Goal: Information Seeking & Learning: Learn about a topic

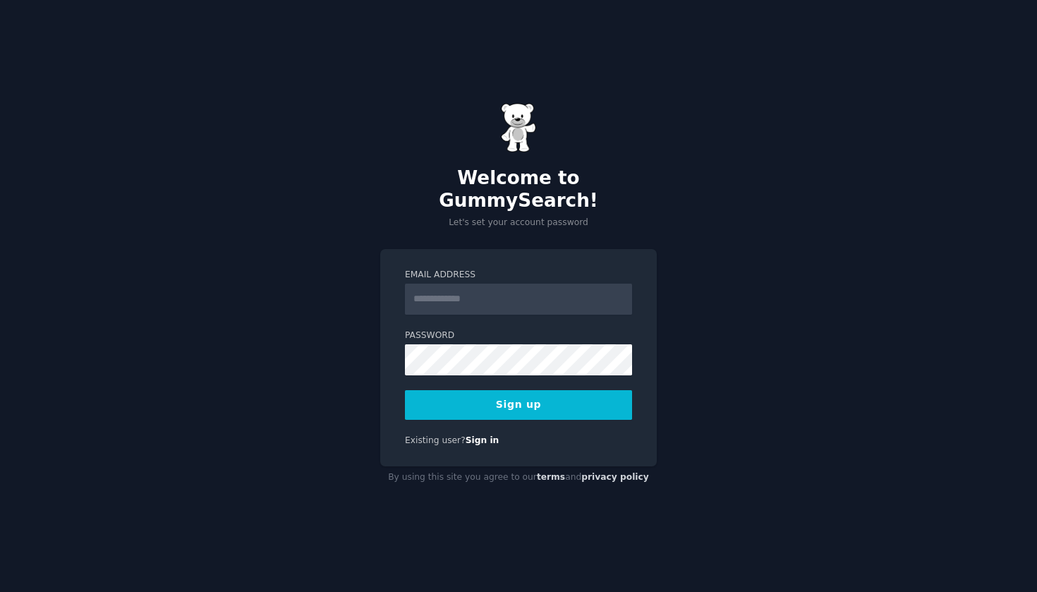
click at [620, 249] on div "Email Address Password Sign up Existing user? Sign in" at bounding box center [518, 358] width 277 height 218
click at [531, 297] on input "Email Address" at bounding box center [518, 299] width 227 height 31
type input "**********"
click at [564, 493] on div "**********" at bounding box center [518, 296] width 1037 height 592
click at [547, 415] on div "**********" at bounding box center [518, 358] width 277 height 218
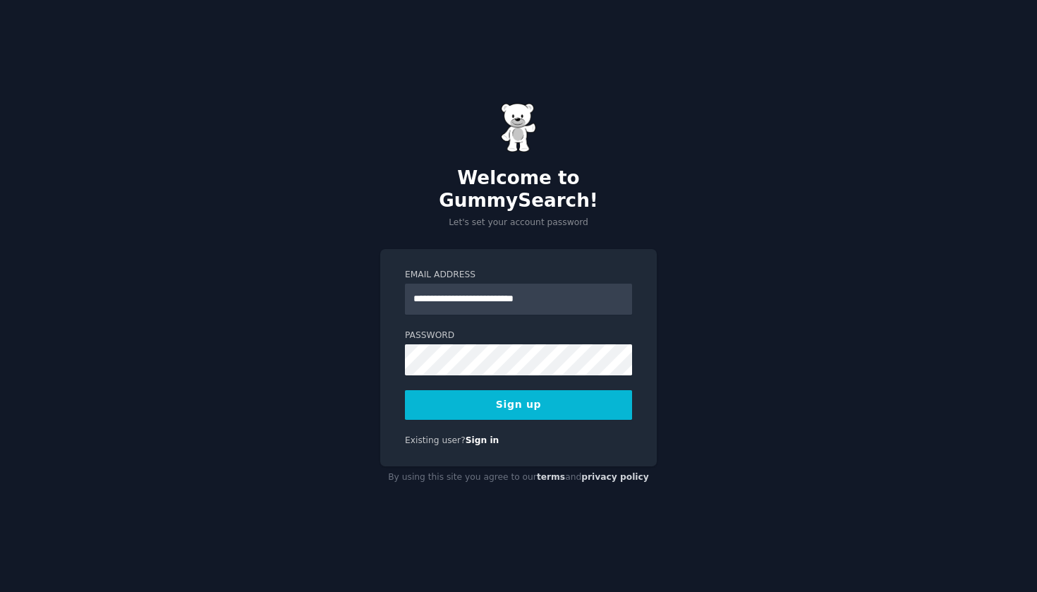
click at [547, 390] on button "Sign up" at bounding box center [518, 405] width 227 height 30
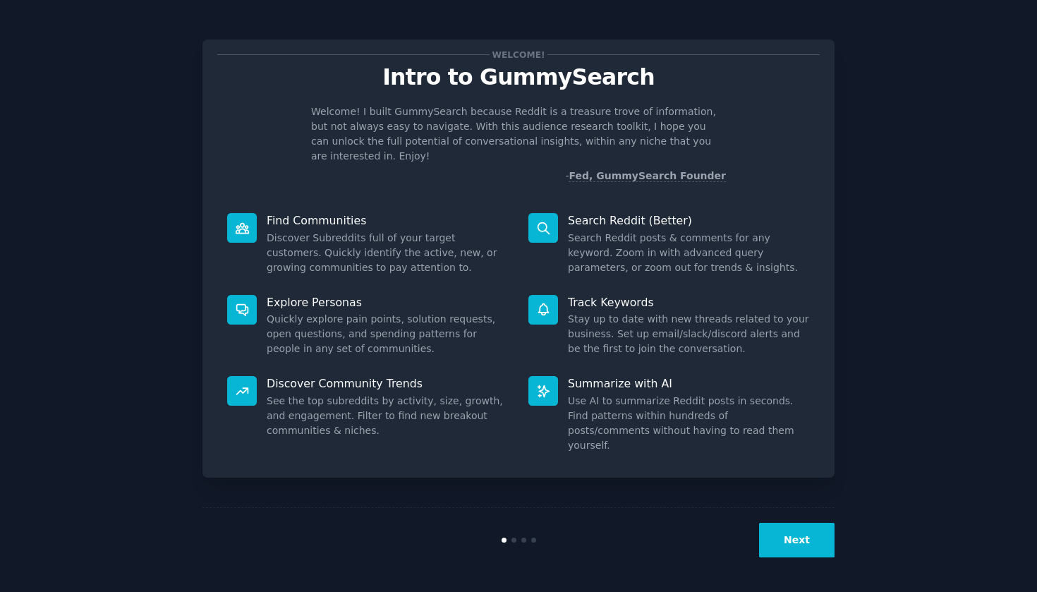
click at [787, 540] on button "Next" at bounding box center [796, 540] width 75 height 35
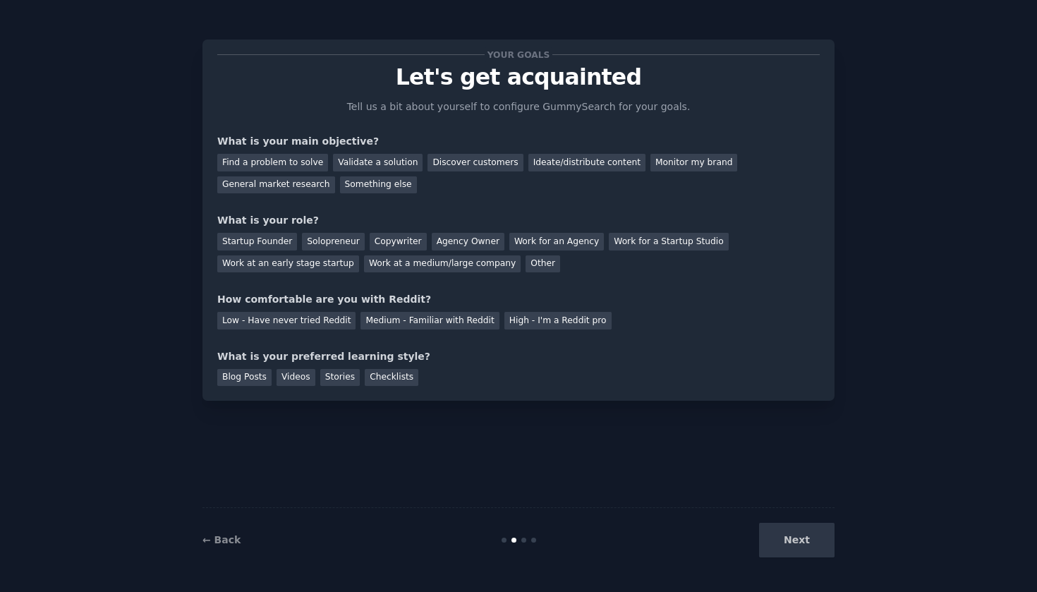
click at [777, 537] on div "Next" at bounding box center [729, 540] width 211 height 35
click at [767, 547] on div "Next" at bounding box center [729, 540] width 211 height 35
click at [360, 195] on div "Your goals Let's get acquainted Tell us a bit about yourself to configure Gummy…" at bounding box center [518, 220] width 602 height 332
click at [363, 183] on div "Something else" at bounding box center [378, 185] width 77 height 18
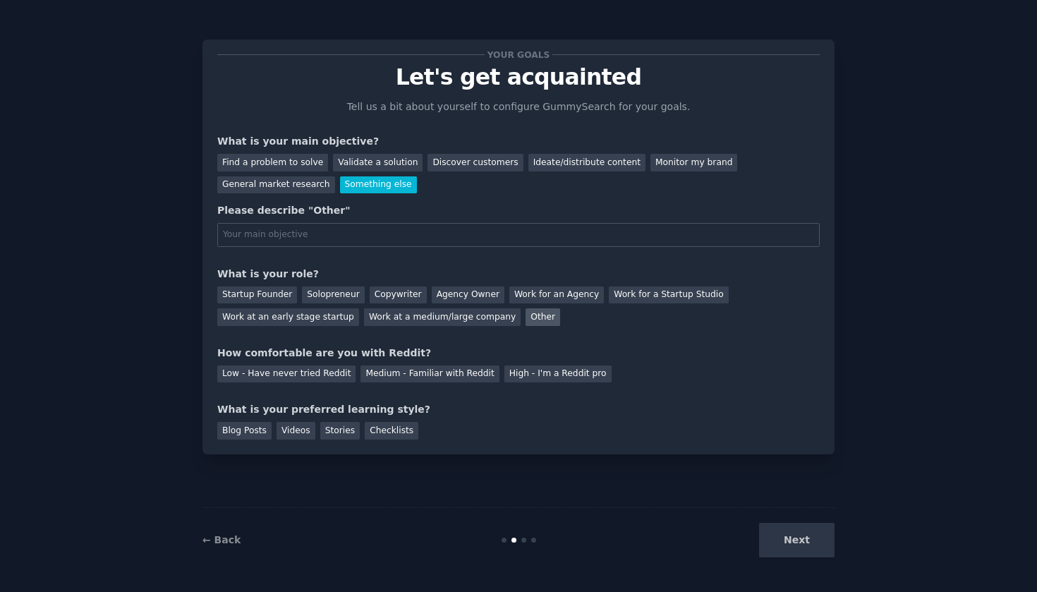
click at [533, 320] on div "Other" at bounding box center [543, 317] width 35 height 18
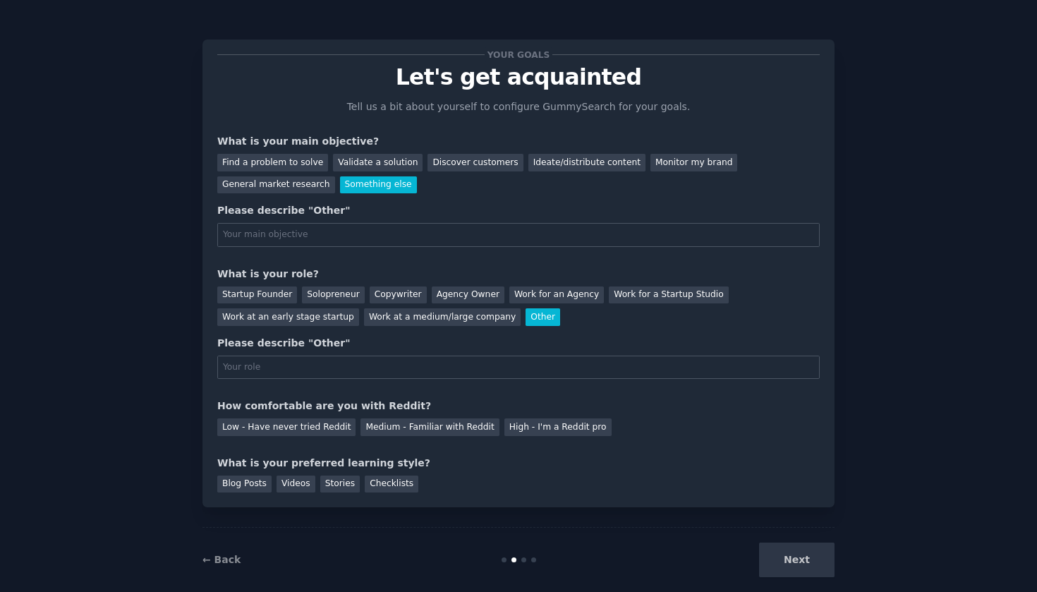
click at [775, 557] on div "Next" at bounding box center [729, 559] width 211 height 35
click at [566, 154] on div "Ideate/distribute content" at bounding box center [586, 163] width 117 height 18
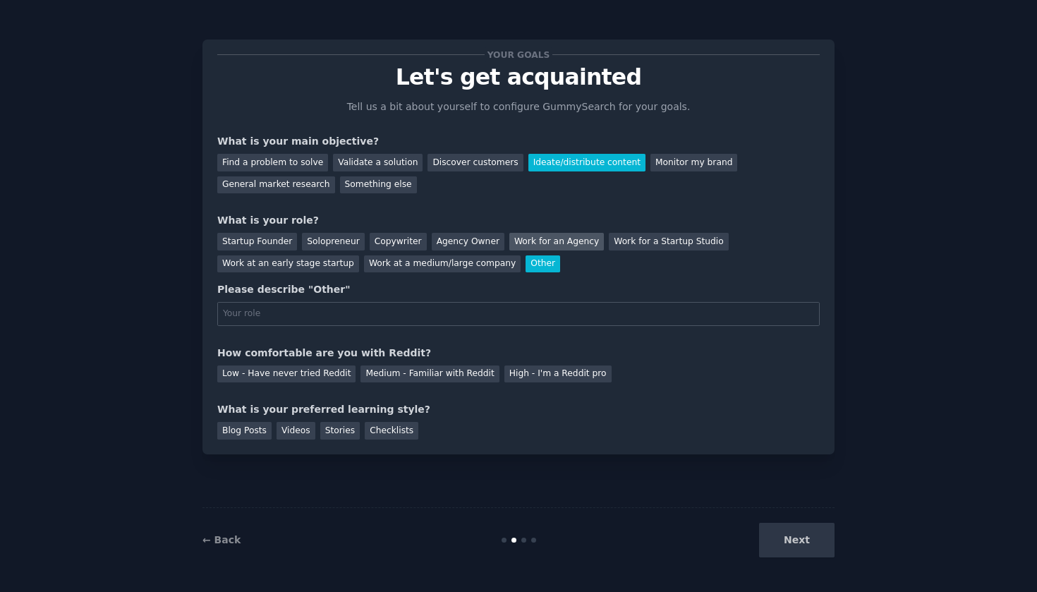
click at [511, 241] on div "Work for an Agency" at bounding box center [556, 242] width 95 height 18
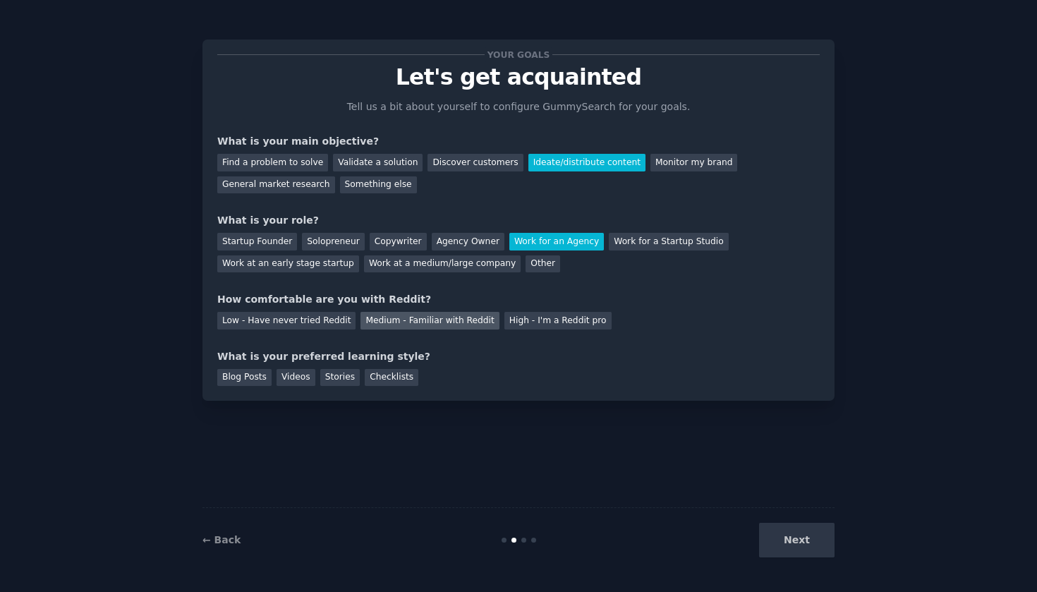
click at [463, 320] on div "Medium - Familiar with Reddit" at bounding box center [429, 321] width 138 height 18
click at [399, 375] on div "Checklists" at bounding box center [392, 378] width 54 height 18
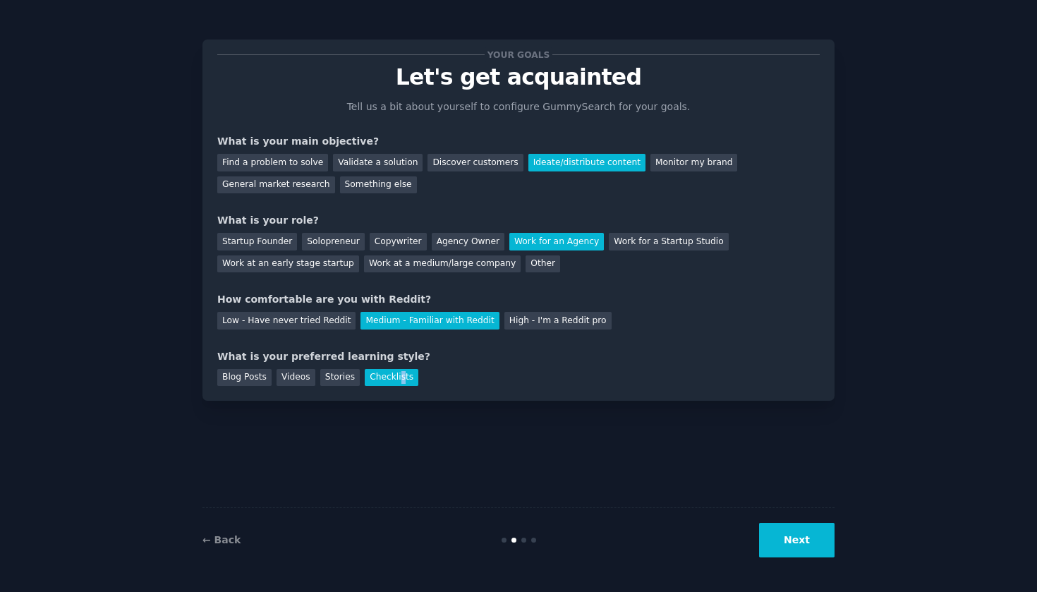
click at [816, 531] on button "Next" at bounding box center [796, 540] width 75 height 35
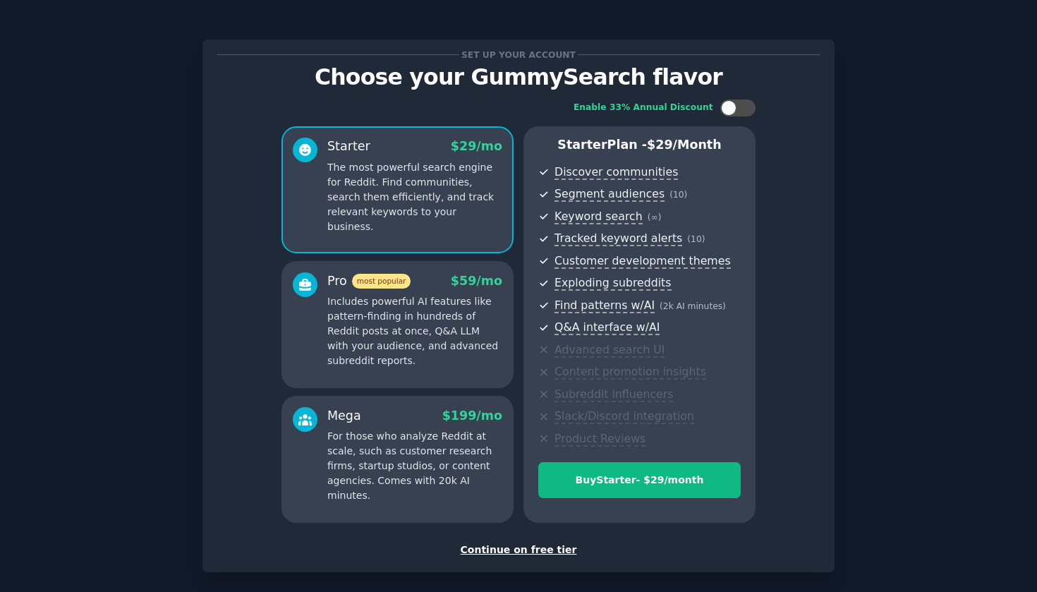
click at [528, 545] on div "Continue on free tier" at bounding box center [518, 549] width 602 height 15
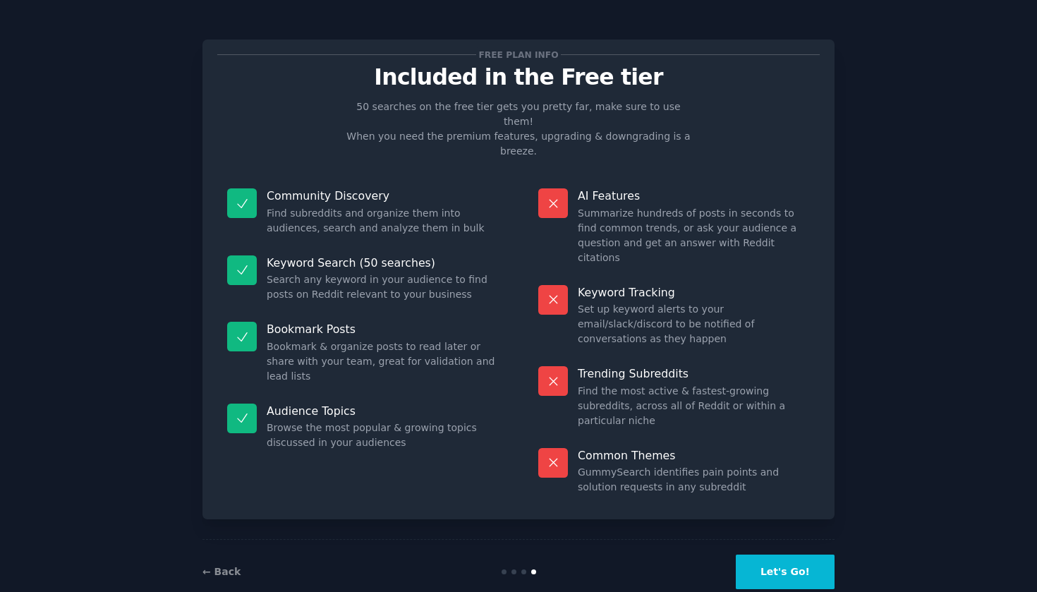
click at [798, 554] on button "Let's Go!" at bounding box center [785, 571] width 99 height 35
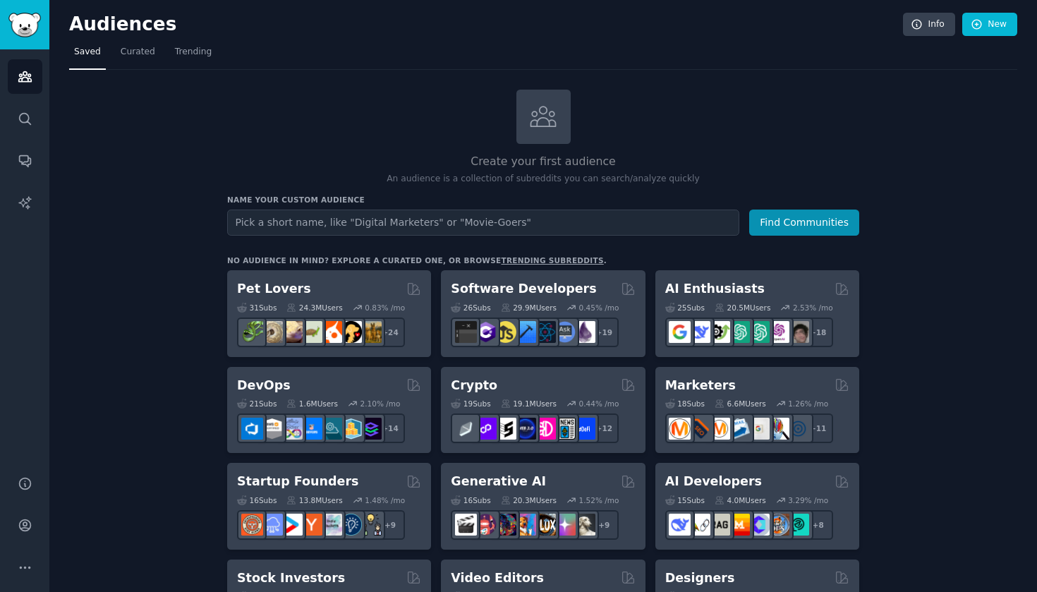
click at [18, 41] on link "Sidebar" at bounding box center [24, 24] width 49 height 49
click at [32, 13] on img "Sidebar" at bounding box center [24, 25] width 32 height 25
click at [35, 25] on img "Sidebar" at bounding box center [24, 25] width 32 height 25
click at [34, 111] on link "Search" at bounding box center [25, 119] width 35 height 35
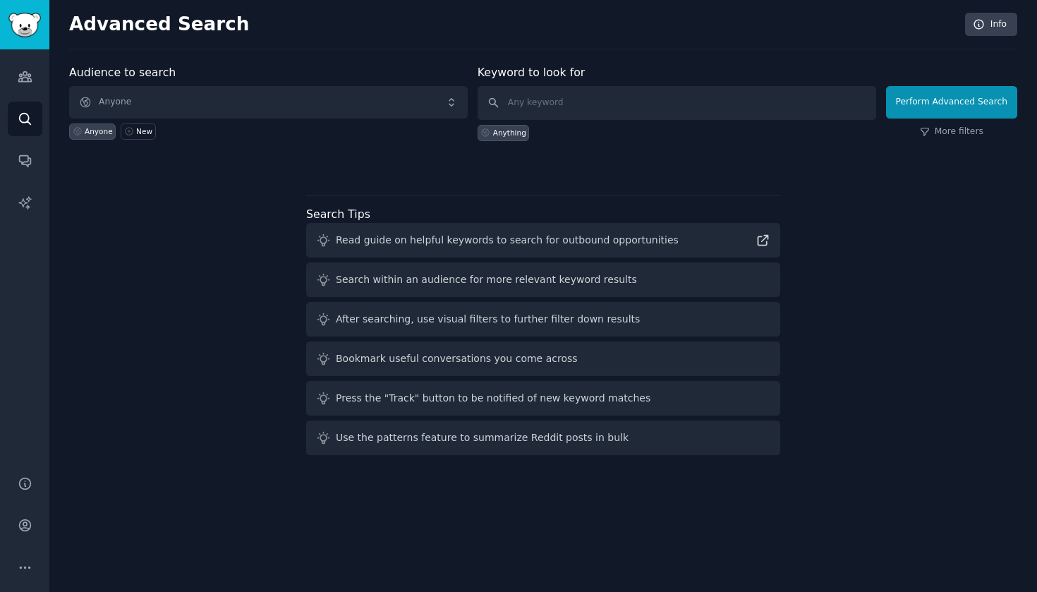
click at [155, 33] on h2 "Advanced Search" at bounding box center [513, 24] width 888 height 23
click at [25, 23] on img "Sidebar" at bounding box center [24, 25] width 32 height 25
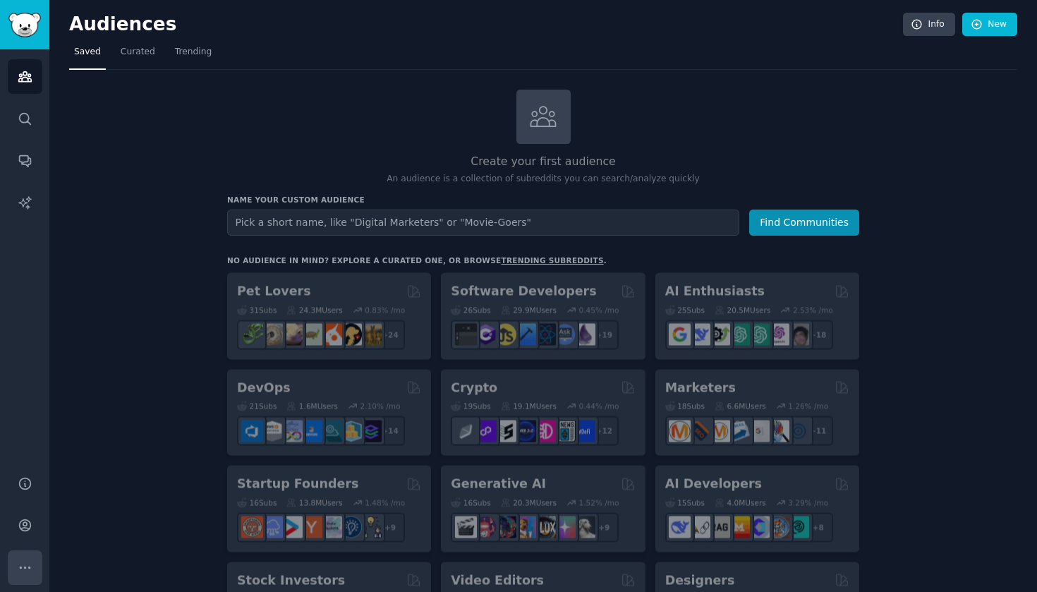
click at [41, 576] on button "More" at bounding box center [25, 567] width 35 height 35
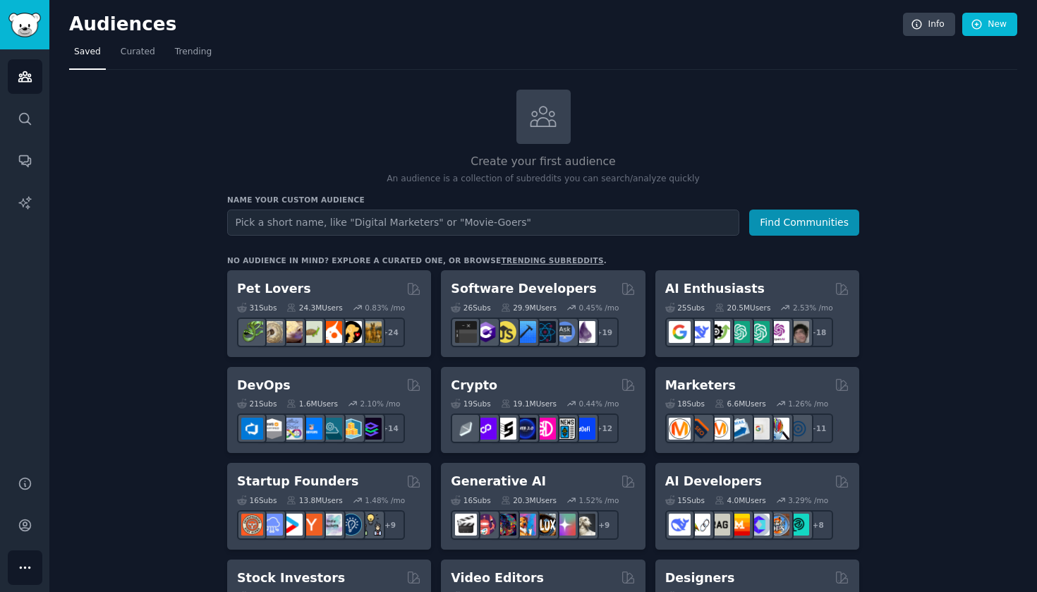
click at [36, 574] on button "More" at bounding box center [25, 567] width 35 height 35
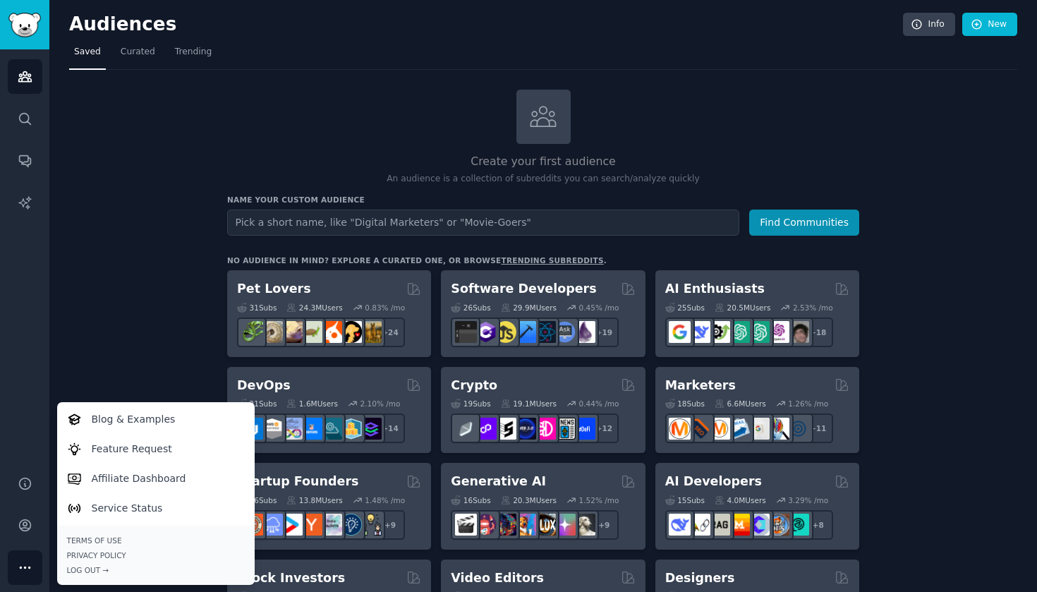
click at [32, 427] on div "Audiences Search Conversations AI Reports" at bounding box center [24, 253] width 49 height 409
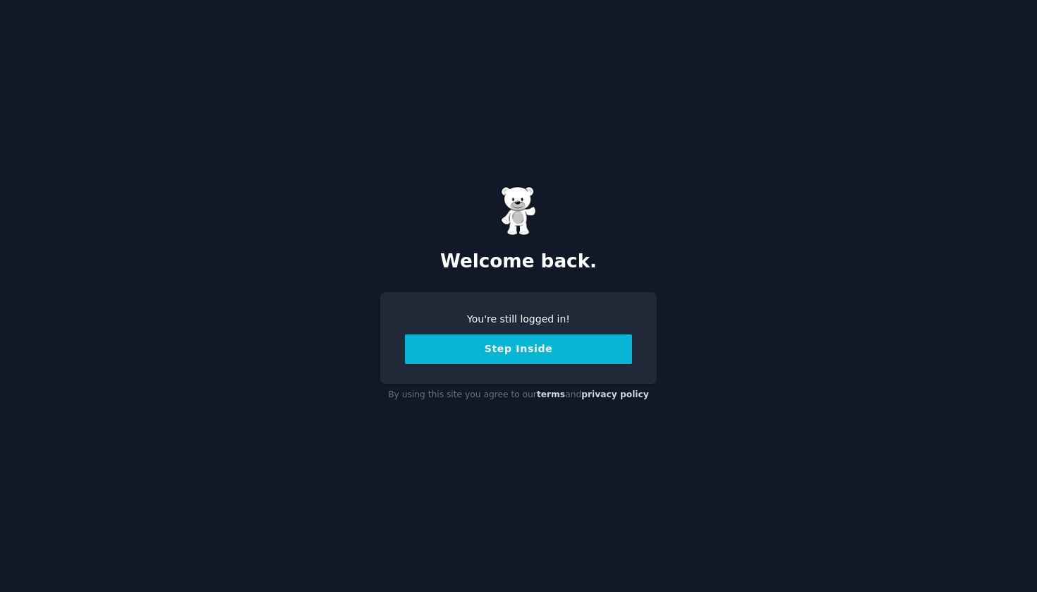
click at [503, 352] on button "Step Inside" at bounding box center [518, 349] width 227 height 30
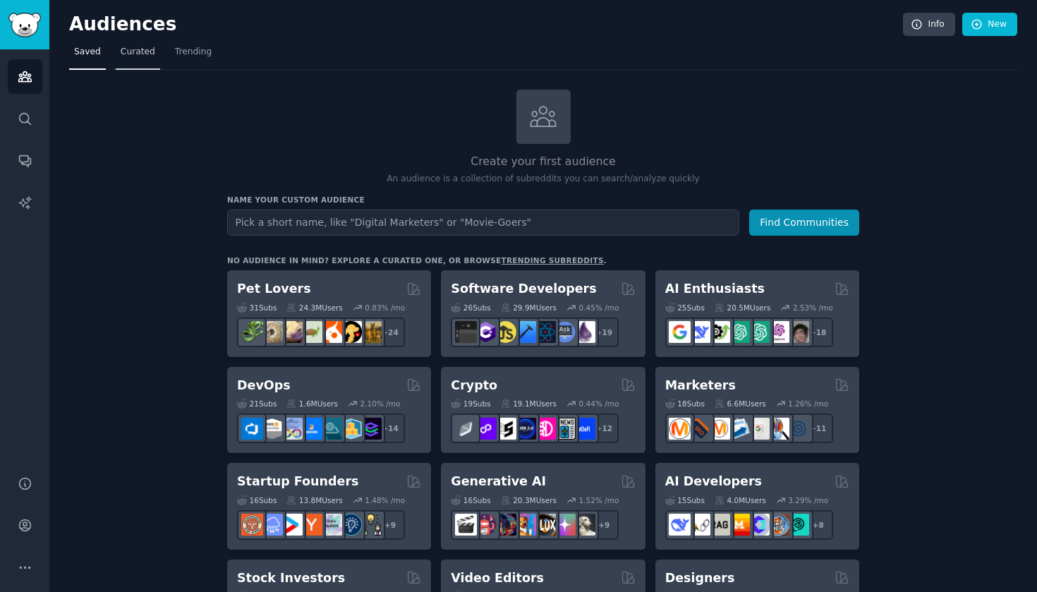
click at [142, 51] on span "Curated" at bounding box center [138, 52] width 35 height 13
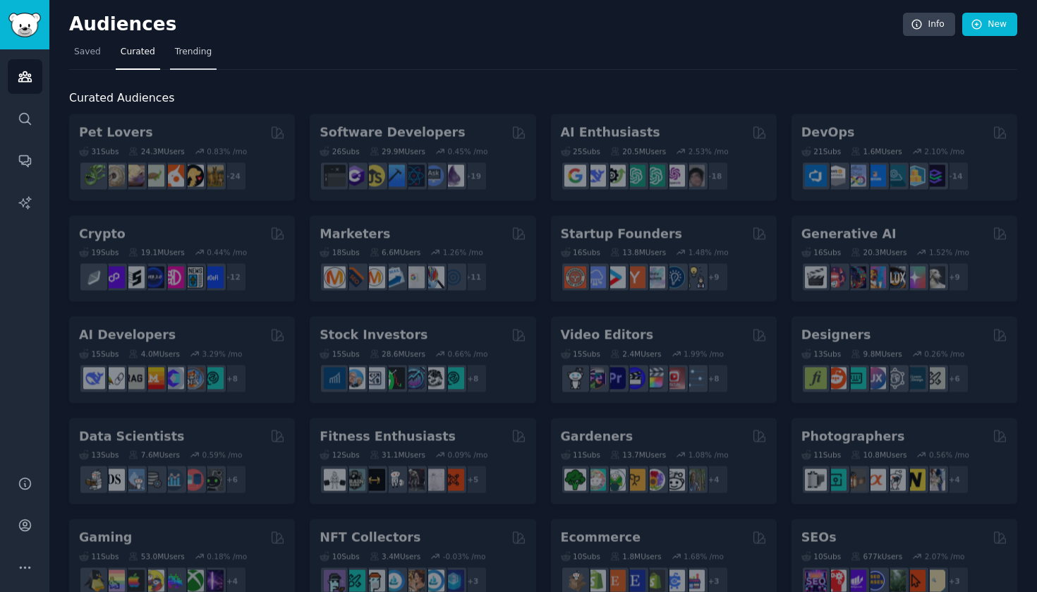
click at [188, 50] on span "Trending" at bounding box center [193, 52] width 37 height 13
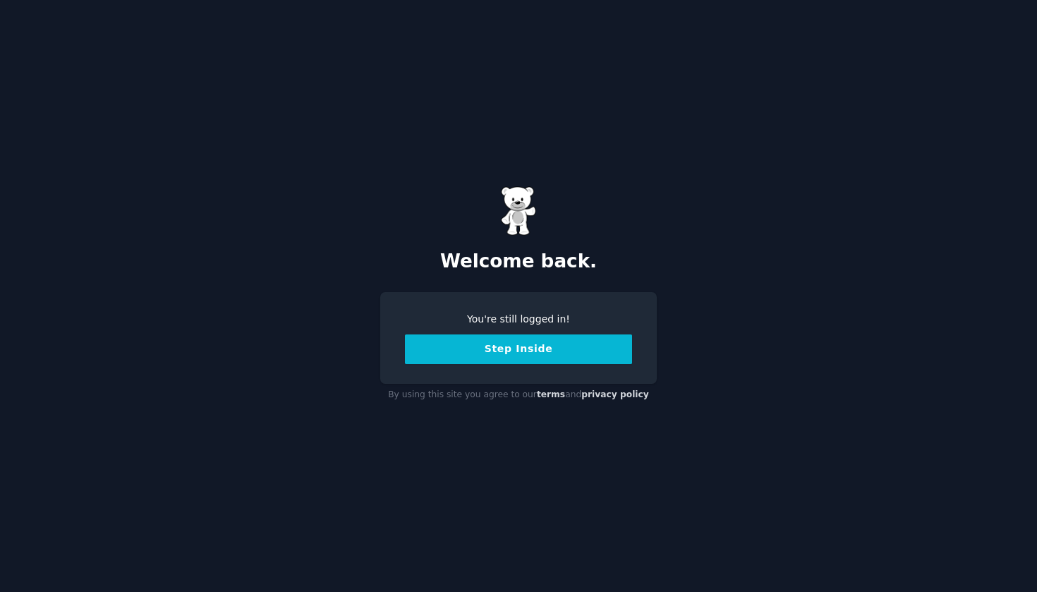
click at [525, 346] on button "Step Inside" at bounding box center [518, 349] width 227 height 30
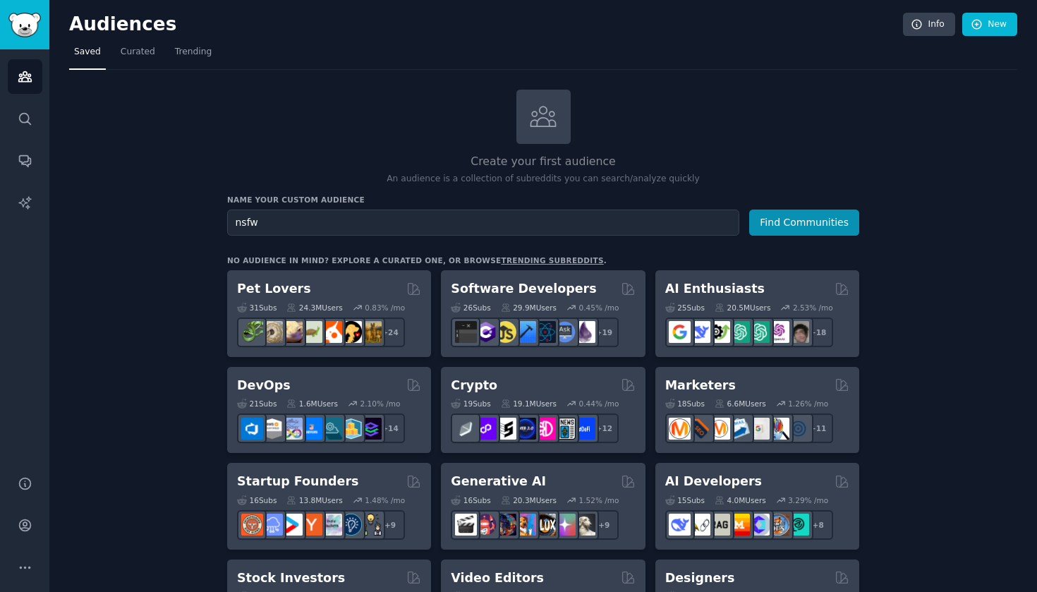
type input "nsfw"
click at [805, 221] on button "Find Communities" at bounding box center [804, 223] width 110 height 26
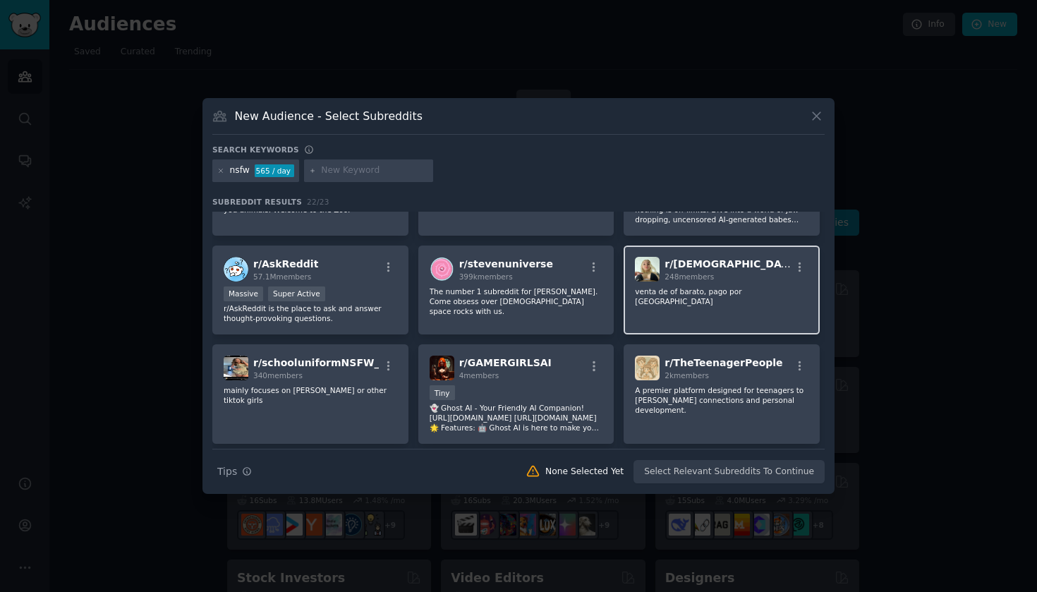
scroll to position [188, 0]
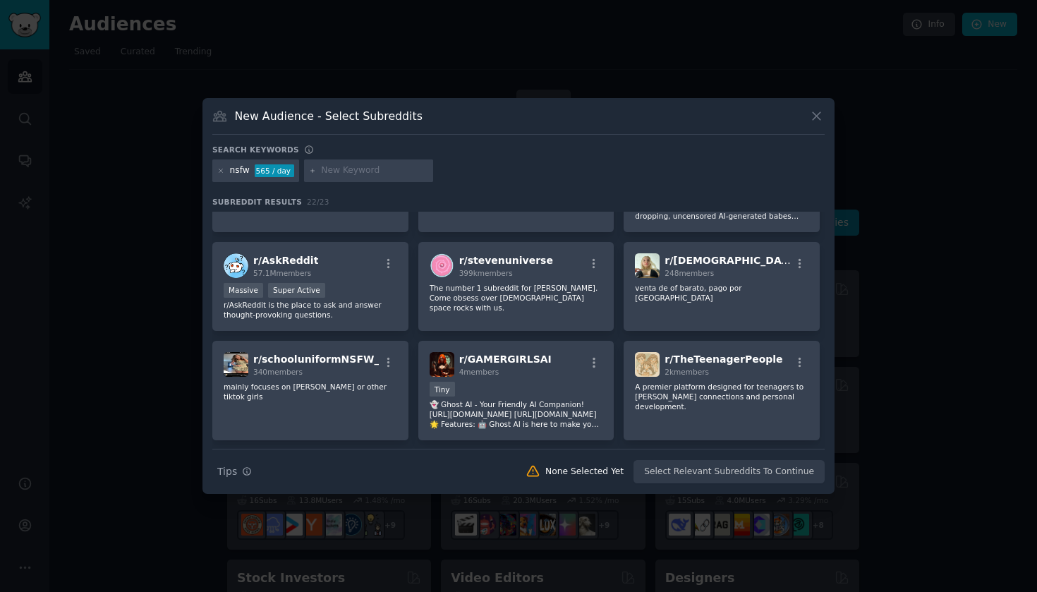
click at [820, 115] on icon at bounding box center [816, 116] width 15 height 15
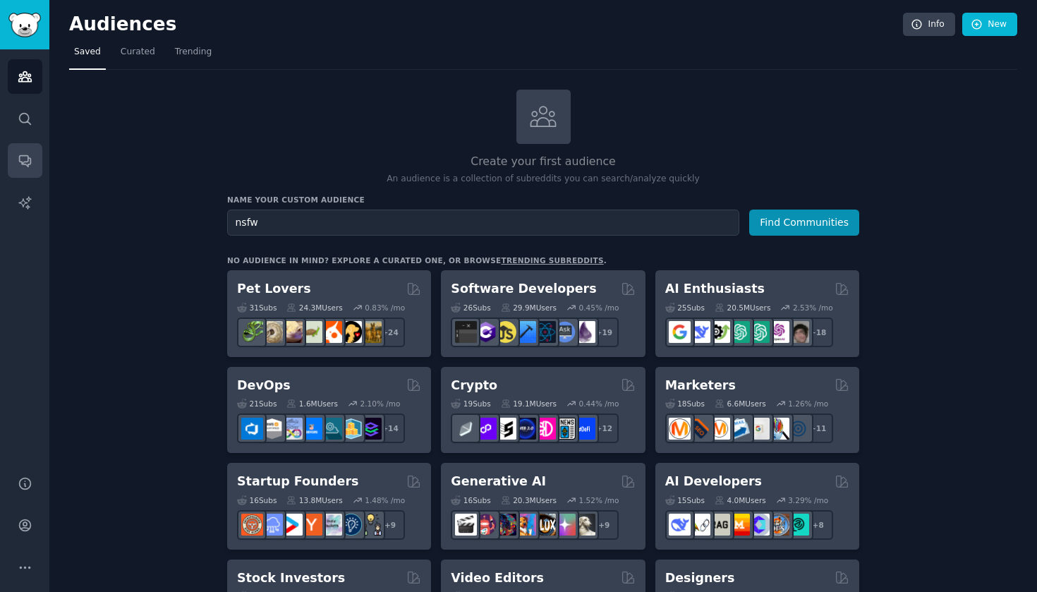
click at [26, 172] on link "Conversations" at bounding box center [25, 160] width 35 height 35
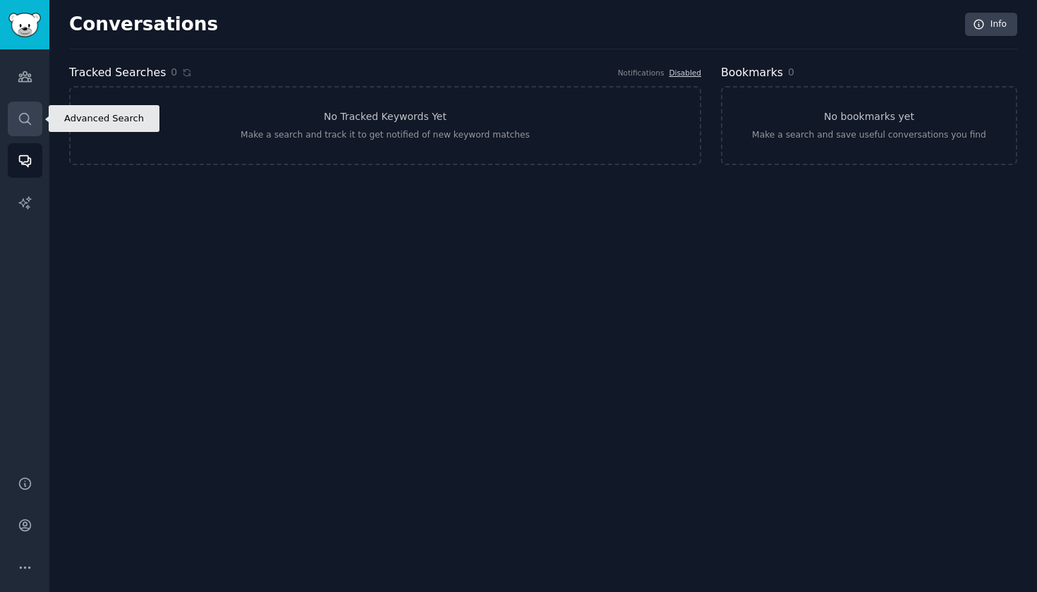
click at [32, 119] on icon "Sidebar" at bounding box center [25, 118] width 15 height 15
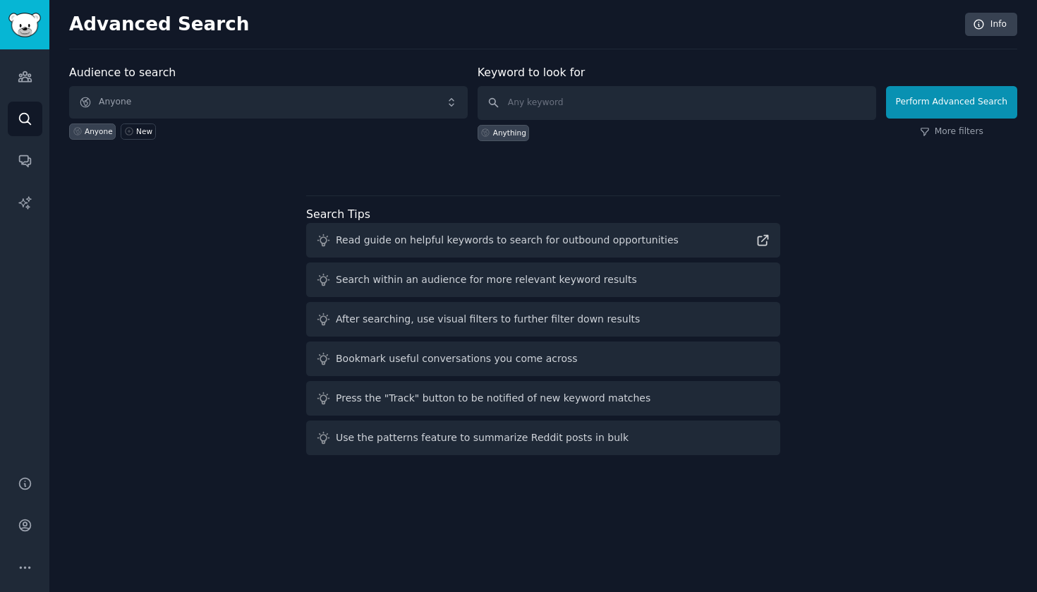
click at [157, 103] on span "Anyone" at bounding box center [268, 102] width 399 height 32
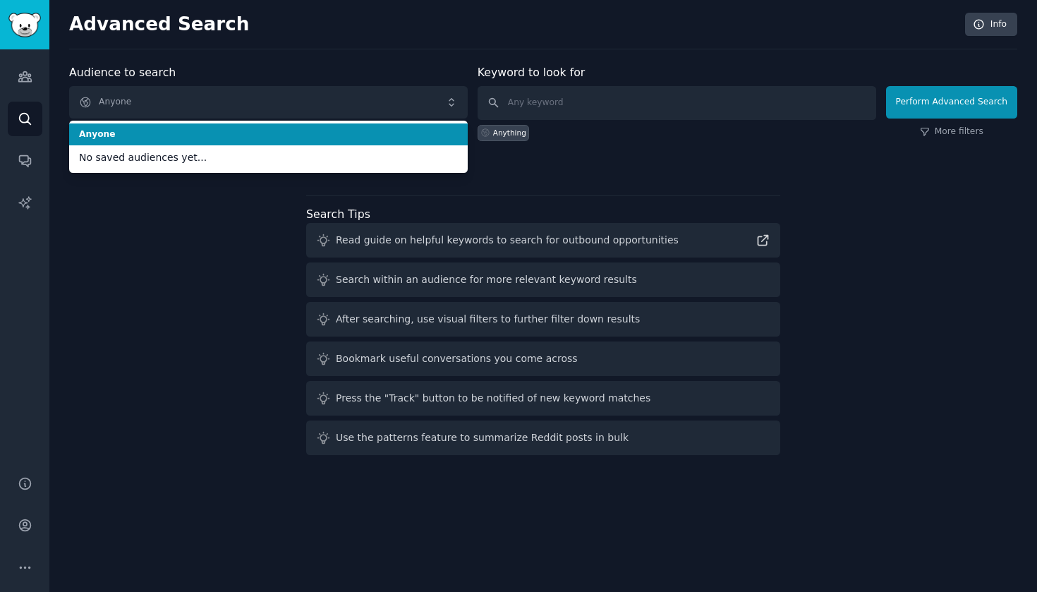
click at [251, 105] on span "Anyone" at bounding box center [268, 102] width 399 height 32
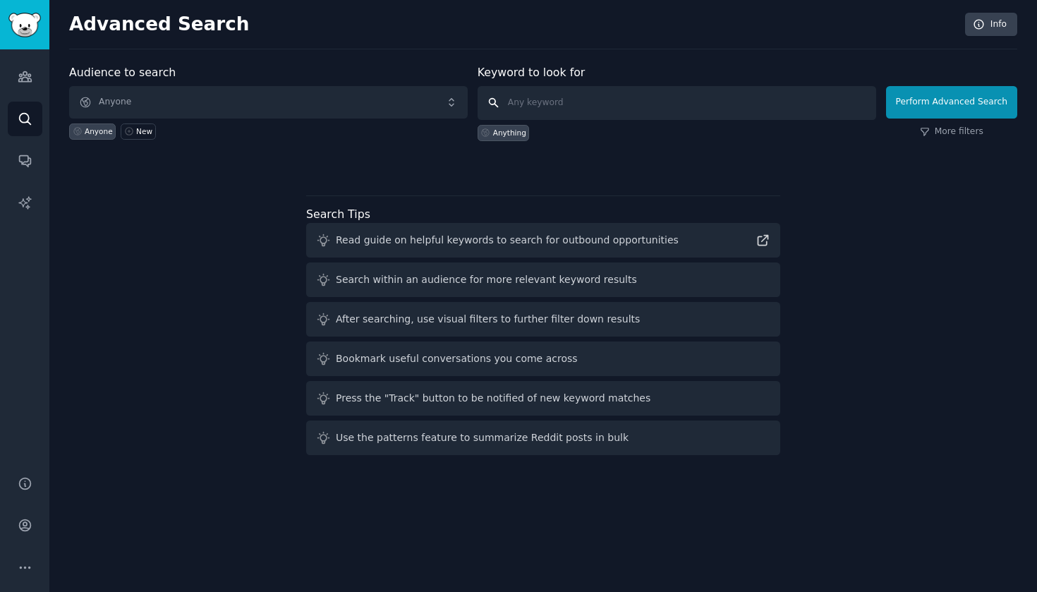
click at [585, 105] on input "text" at bounding box center [677, 103] width 399 height 34
click at [931, 123] on div "Perform Advanced Search More filters" at bounding box center [951, 106] width 131 height 70
click at [931, 126] on link "More filters" at bounding box center [951, 132] width 63 height 13
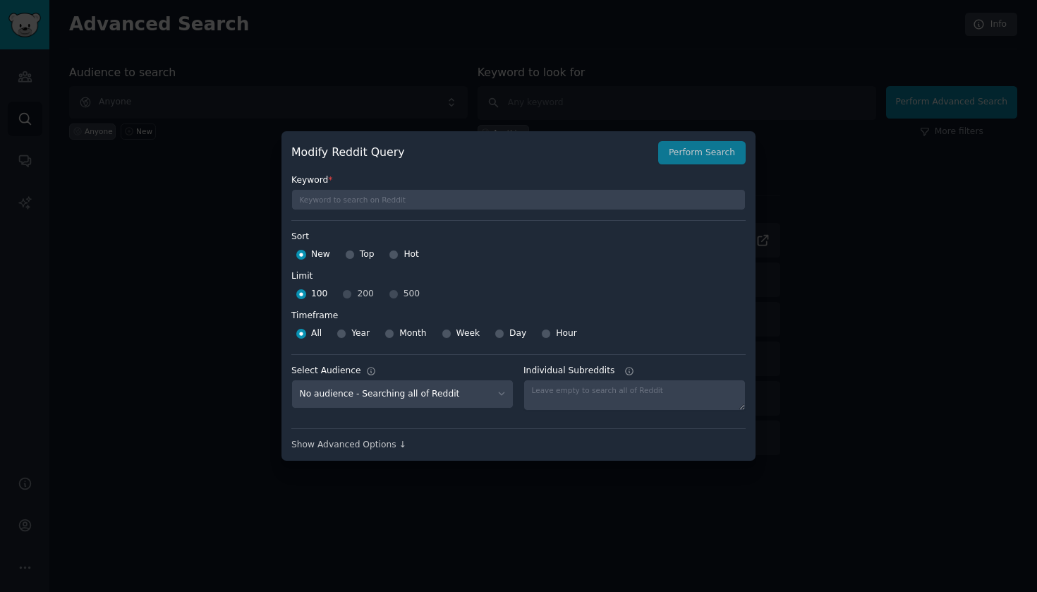
click at [787, 354] on div at bounding box center [518, 296] width 1037 height 592
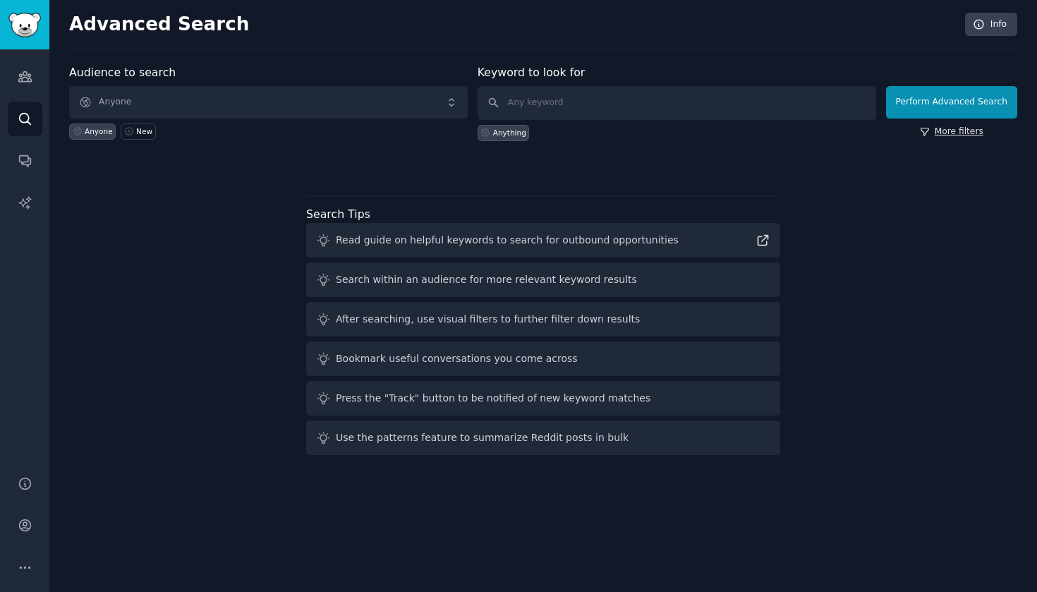
click at [952, 133] on link "More filters" at bounding box center [951, 132] width 63 height 13
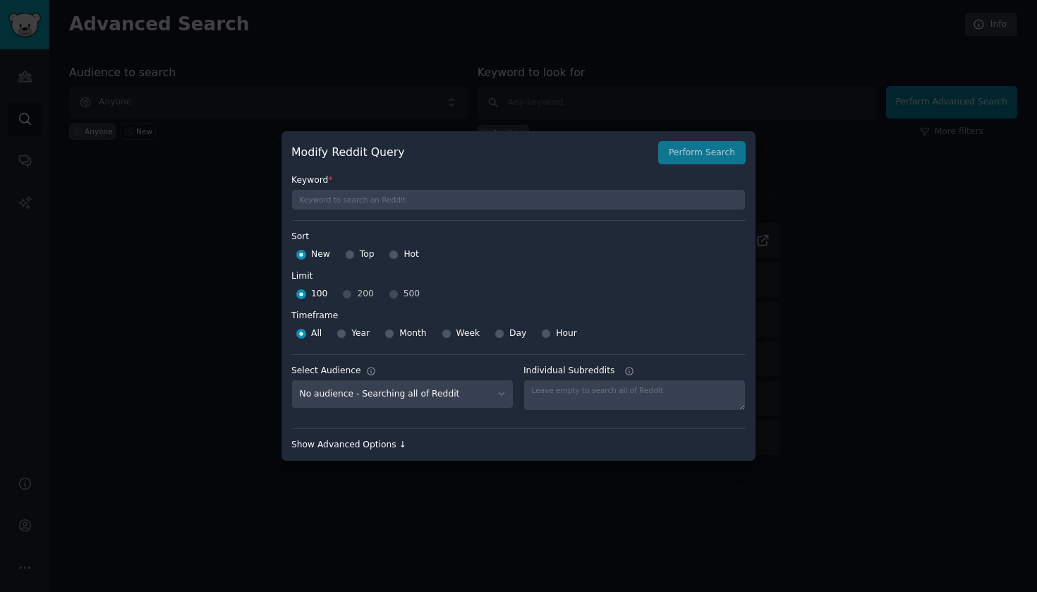
click at [337, 446] on div "Show Advanced Options ↓" at bounding box center [518, 445] width 454 height 13
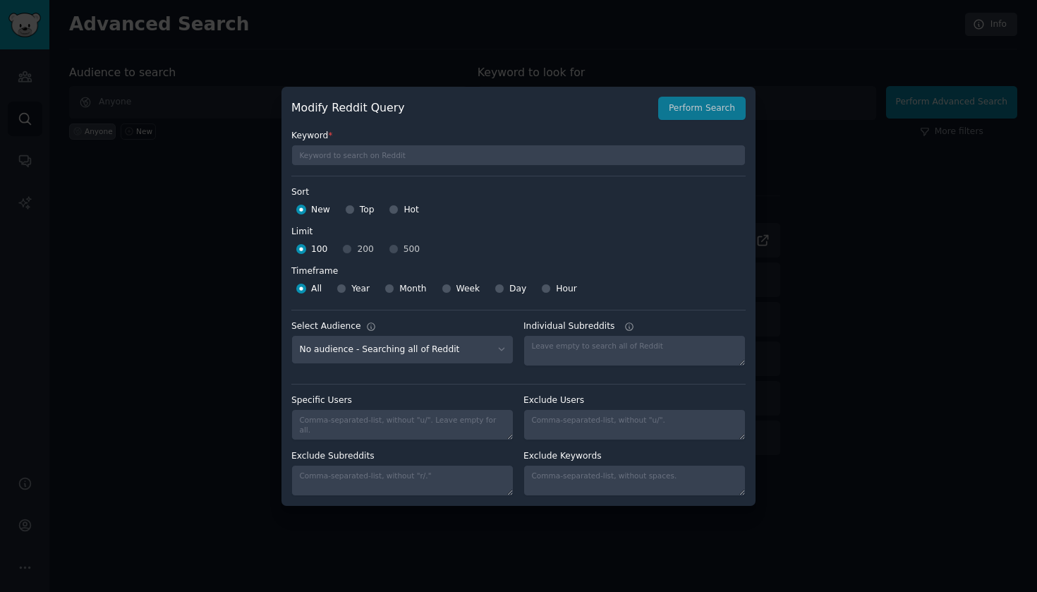
click at [784, 348] on div at bounding box center [518, 296] width 1037 height 592
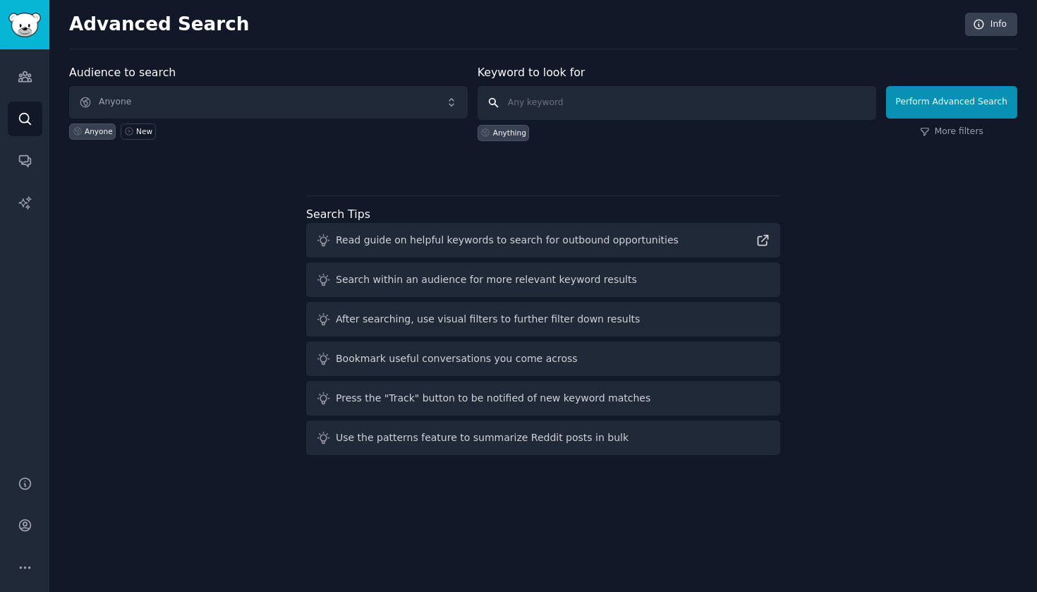
click at [716, 109] on input "text" at bounding box center [677, 103] width 399 height 34
type input "nsfw"
click at [954, 102] on button "Perform Advanced Search" at bounding box center [951, 102] width 131 height 32
